Goal: Task Accomplishment & Management: Complete application form

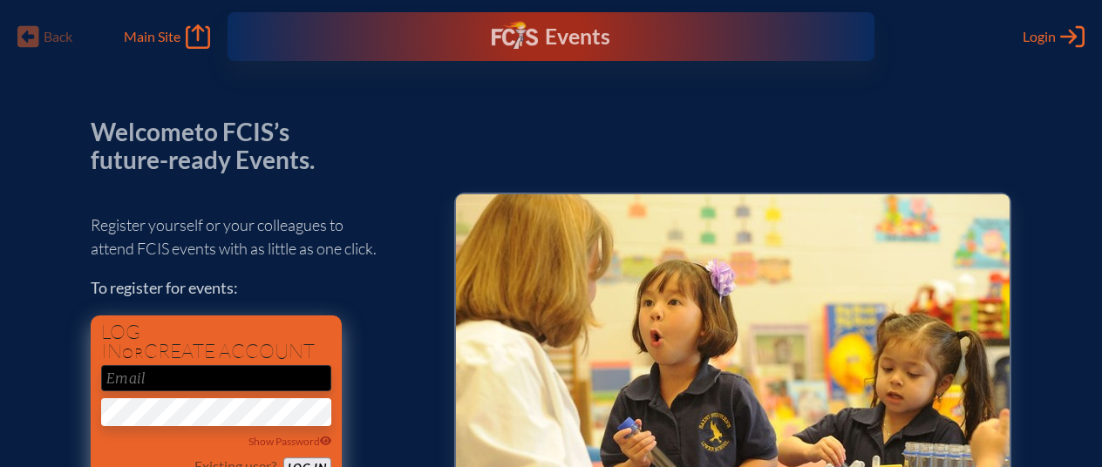
click at [121, 384] on input "email" at bounding box center [216, 378] width 230 height 26
click at [437, 133] on div "Welcome to FCIS’s future-ready Events. Register yourself or your colleagues to …" at bounding box center [551, 342] width 921 height 446
click at [1045, 42] on span "Login" at bounding box center [1039, 36] width 33 height 17
